Goal: Task Accomplishment & Management: Manage account settings

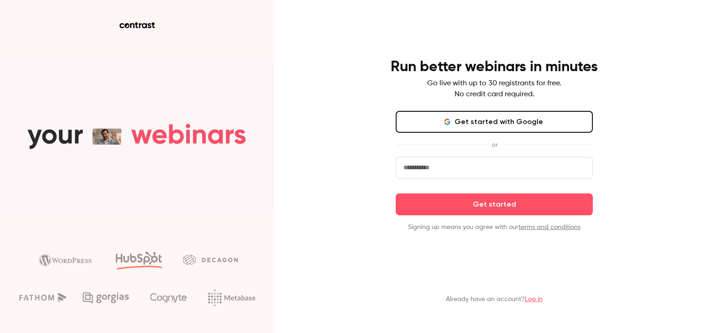
click at [485, 121] on button "Get started with Google" at bounding box center [494, 122] width 197 height 22
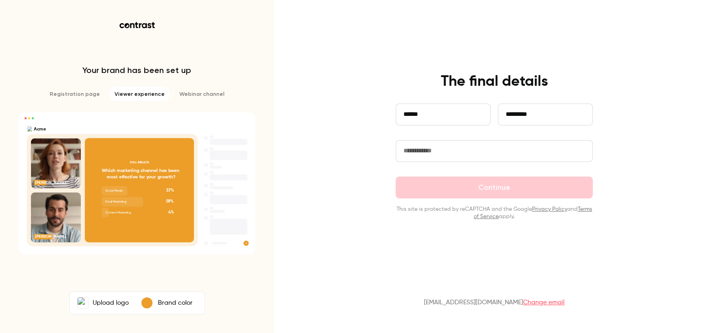
click at [434, 151] on input "text" at bounding box center [494, 151] width 197 height 22
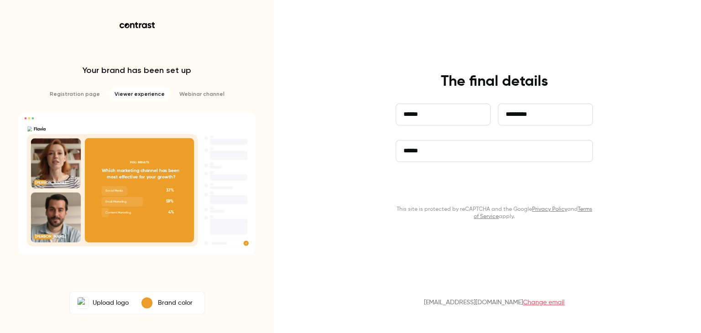
type input "******"
click at [462, 188] on button "Continue" at bounding box center [494, 188] width 197 height 22
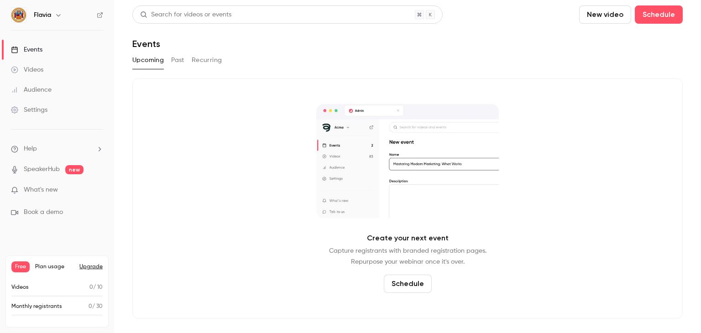
click at [173, 57] on button "Past" at bounding box center [177, 60] width 13 height 15
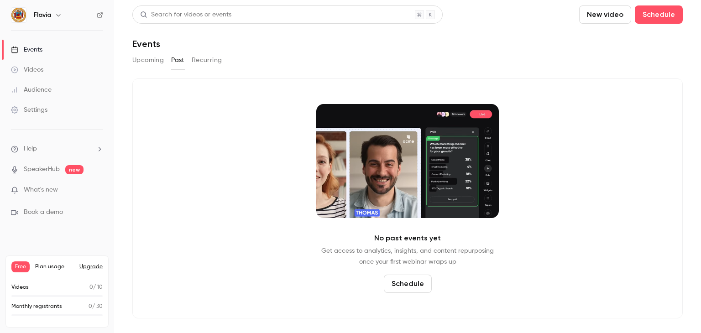
click at [208, 61] on button "Recurring" at bounding box center [207, 60] width 31 height 15
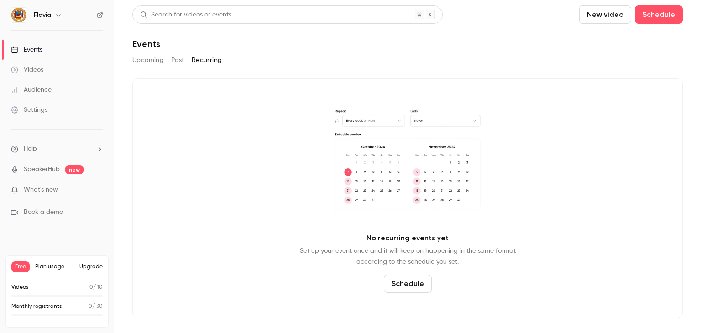
click at [173, 63] on button "Past" at bounding box center [177, 60] width 13 height 15
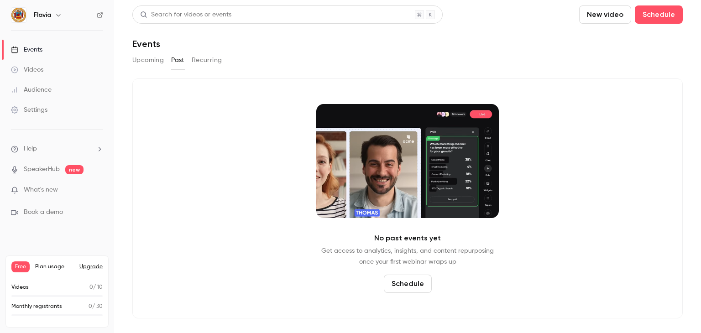
click at [151, 57] on button "Upcoming" at bounding box center [147, 60] width 31 height 15
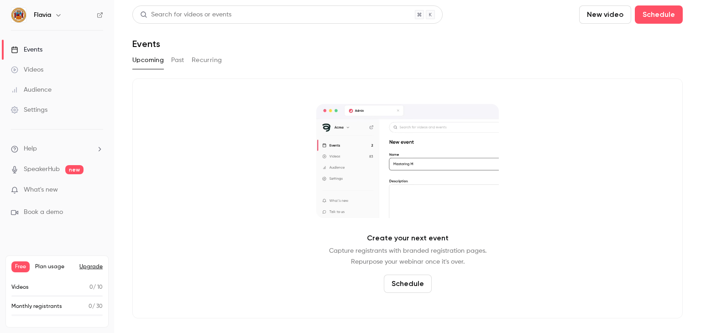
click at [580, 137] on div "Create your next event Capture registrants with branded registration pages. Rep…" at bounding box center [407, 198] width 550 height 240
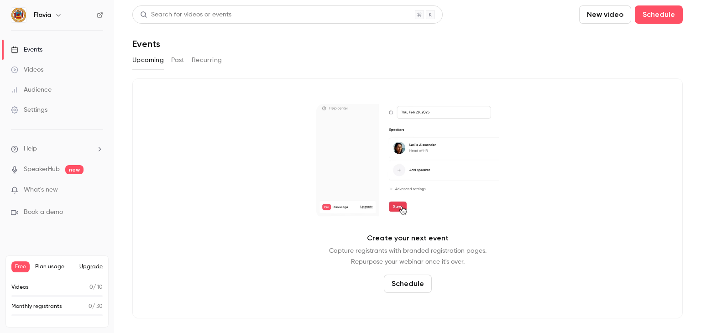
click at [183, 60] on button "Past" at bounding box center [177, 60] width 13 height 15
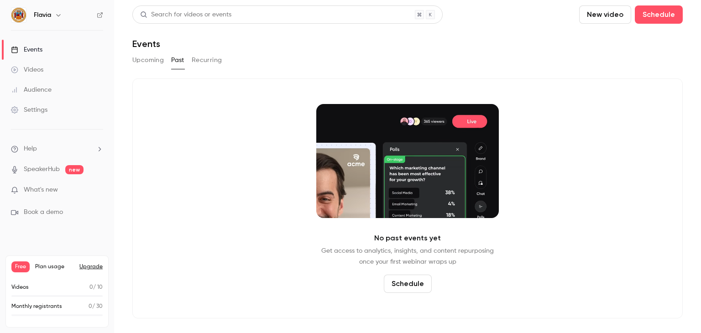
click at [43, 84] on link "Audience" at bounding box center [57, 90] width 114 height 20
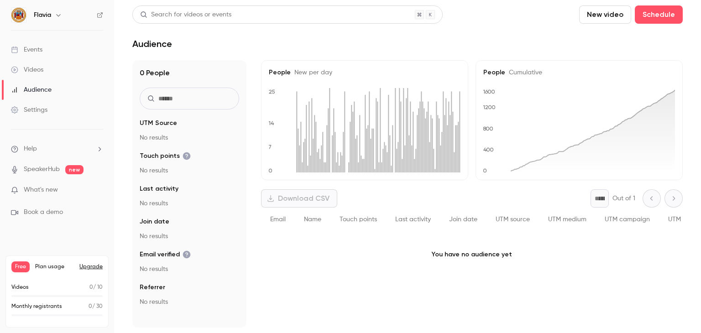
click at [39, 110] on div "Settings" at bounding box center [29, 109] width 37 height 9
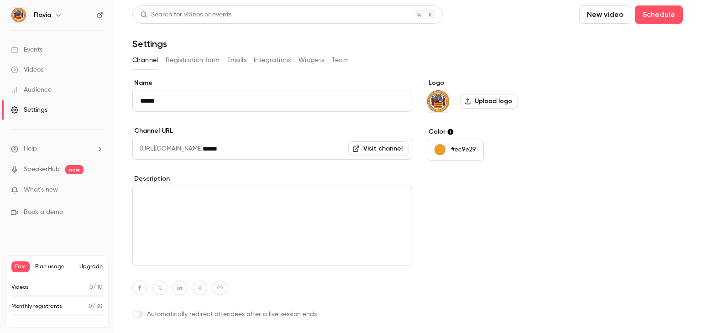
click at [32, 46] on div "Events" at bounding box center [26, 49] width 31 height 9
